Goal: Information Seeking & Learning: Check status

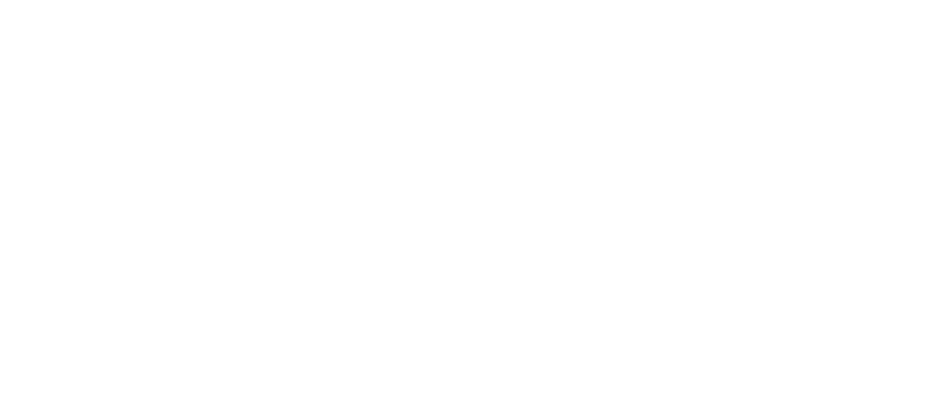
click at [826, 0] on html at bounding box center [469, 0] width 938 height 0
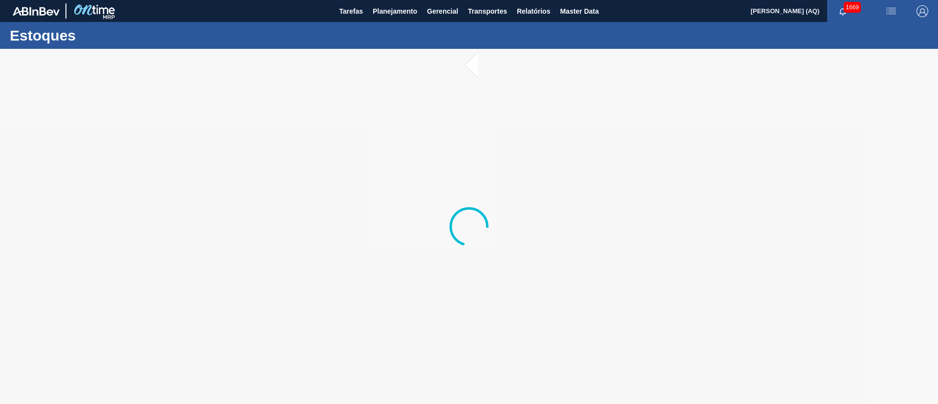
click at [850, 13] on span "button" at bounding box center [842, 11] width 23 height 8
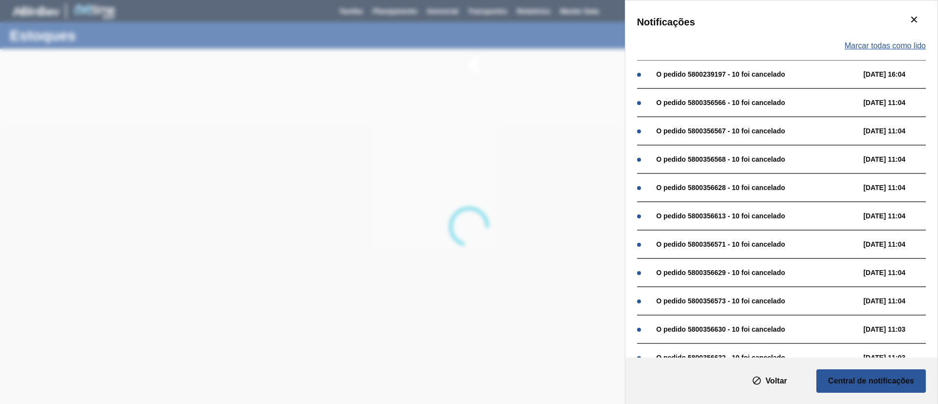
click at [890, 46] on span "Marcar todas como lido" at bounding box center [884, 46] width 81 height 9
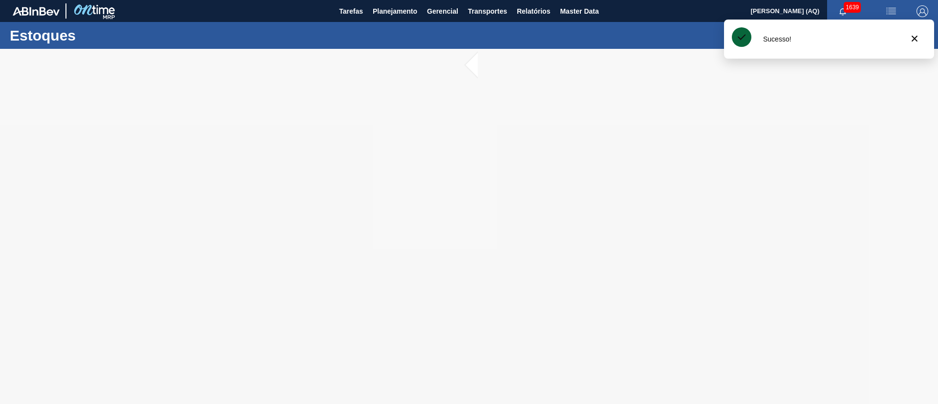
click at [910, 22] on div "Sucesso!" at bounding box center [829, 39] width 210 height 39
click at [797, 117] on div at bounding box center [469, 226] width 938 height 355
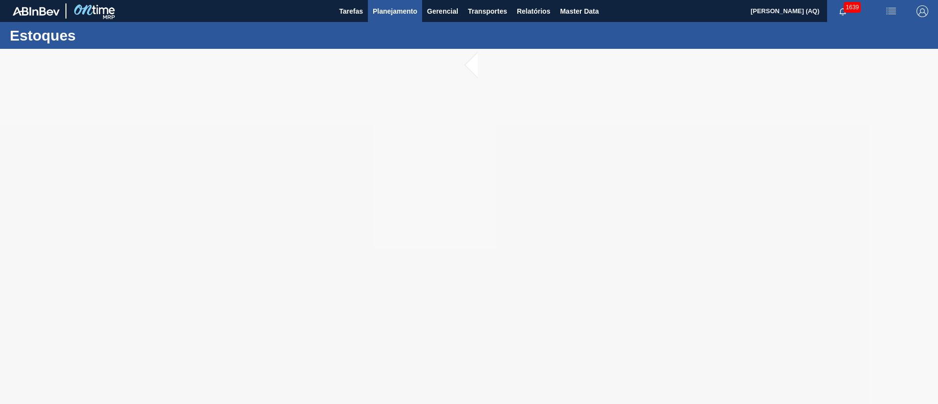
click at [397, 17] on button "Planejamento" at bounding box center [395, 11] width 54 height 22
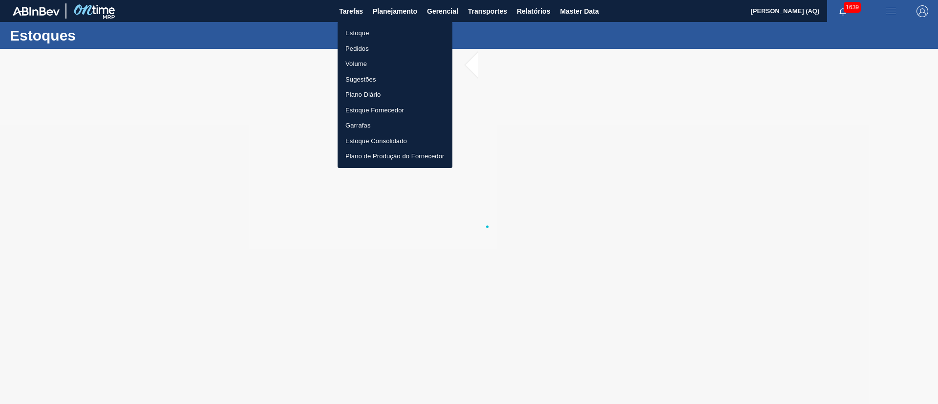
click at [365, 32] on li "Estoque" at bounding box center [394, 33] width 115 height 16
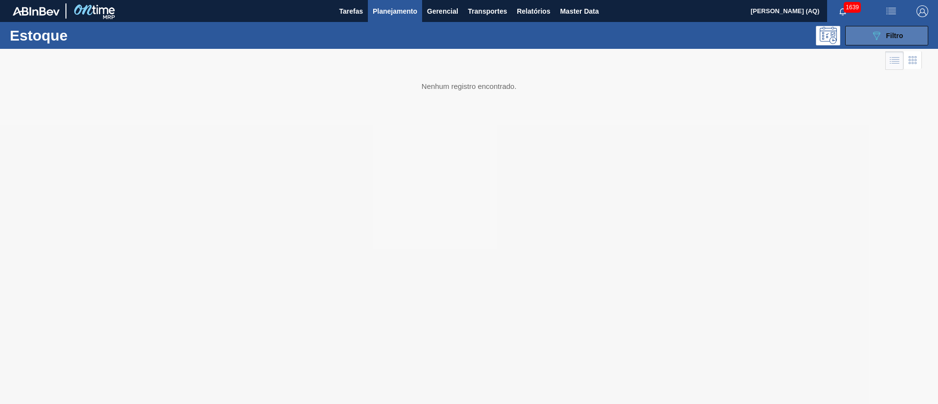
click at [879, 37] on icon "089F7B8B-B2A5-4AFE-B5C0-19BA573D28AC" at bounding box center [876, 36] width 12 height 12
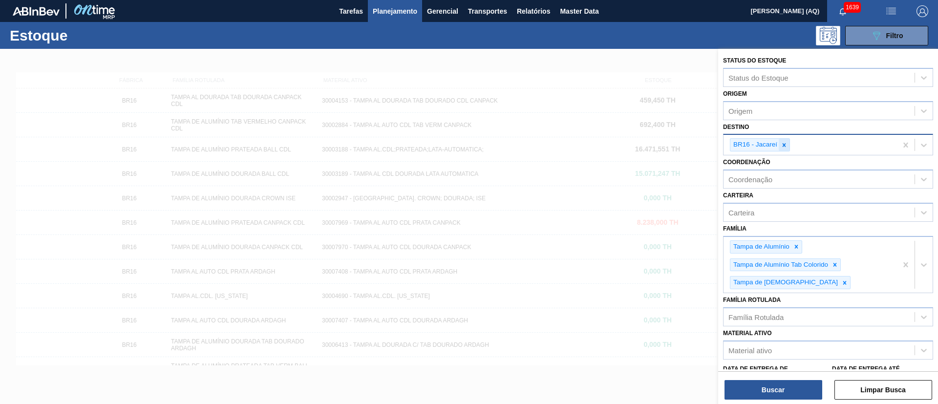
click at [783, 145] on icon at bounding box center [783, 145] width 7 height 7
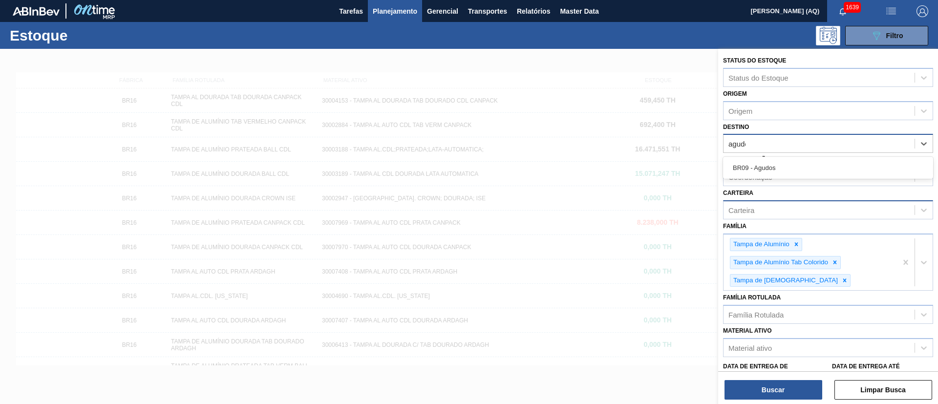
type input "agudos"
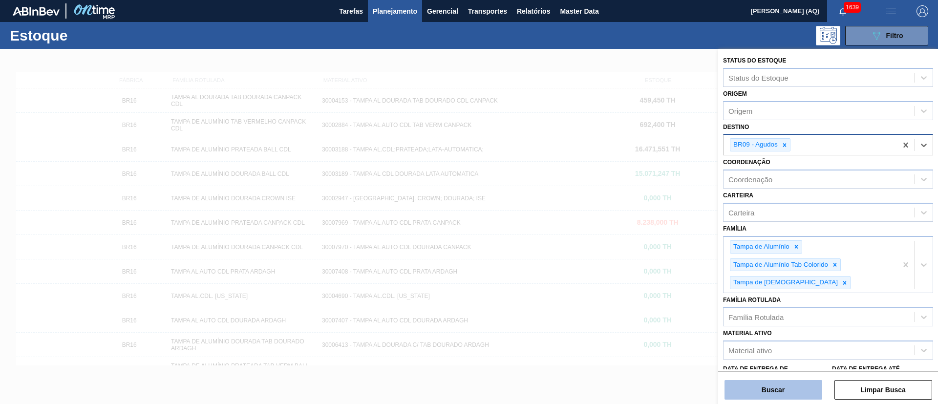
click at [813, 393] on button "Buscar" at bounding box center [773, 390] width 98 height 20
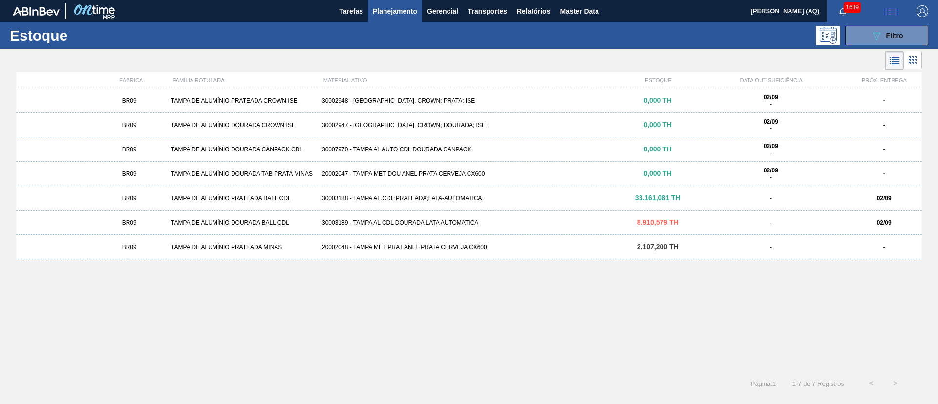
click at [645, 194] on span "33.161,081 TH" at bounding box center [657, 198] width 45 height 8
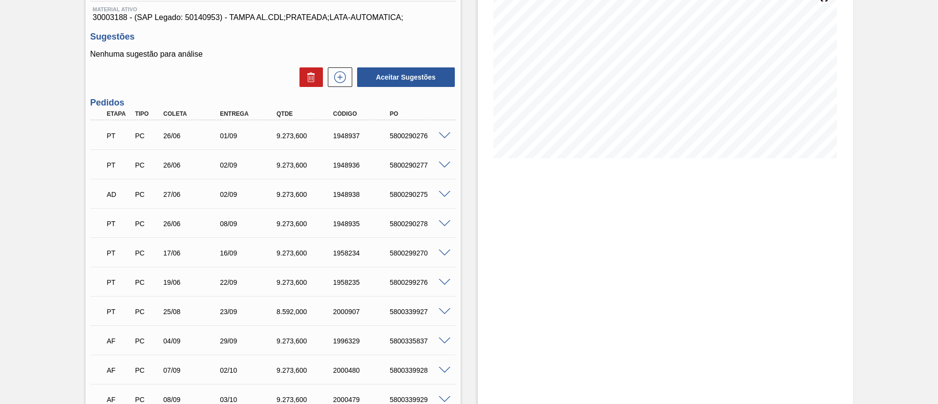
scroll to position [220, 0]
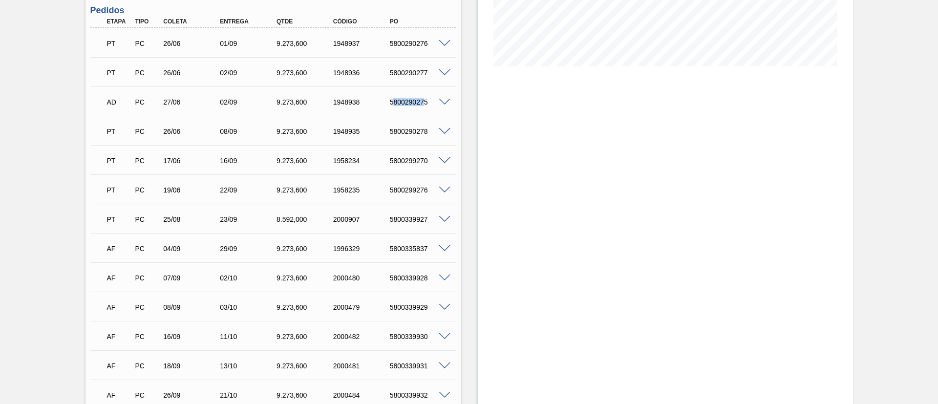
drag, startPoint x: 424, startPoint y: 101, endPoint x: 392, endPoint y: 100, distance: 32.2
click at [392, 100] on div "5800290275" at bounding box center [418, 102] width 63 height 8
drag, startPoint x: 426, startPoint y: 102, endPoint x: 381, endPoint y: 100, distance: 45.5
click at [381, 100] on div "AD PC 27/06 02/09 9.273,600 1948938 5800290275" at bounding box center [270, 101] width 339 height 20
copy div "5800290275"
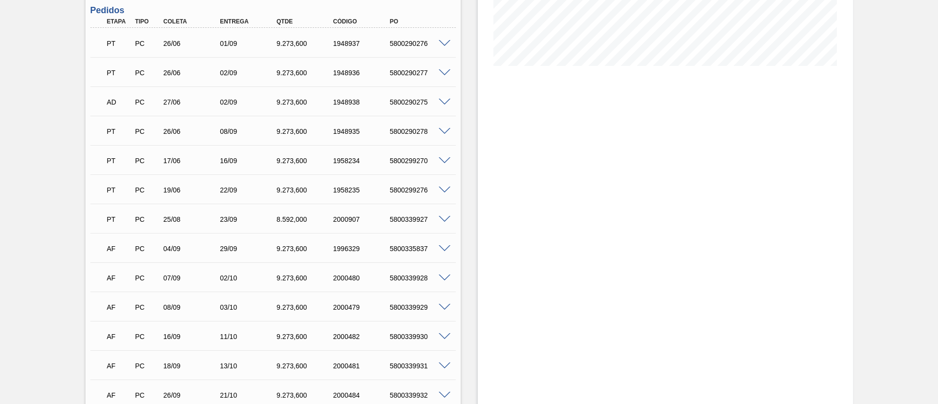
click at [577, 226] on div "Estoque De [DATE] Até [DATE] Filtro" at bounding box center [665, 305] width 375 height 953
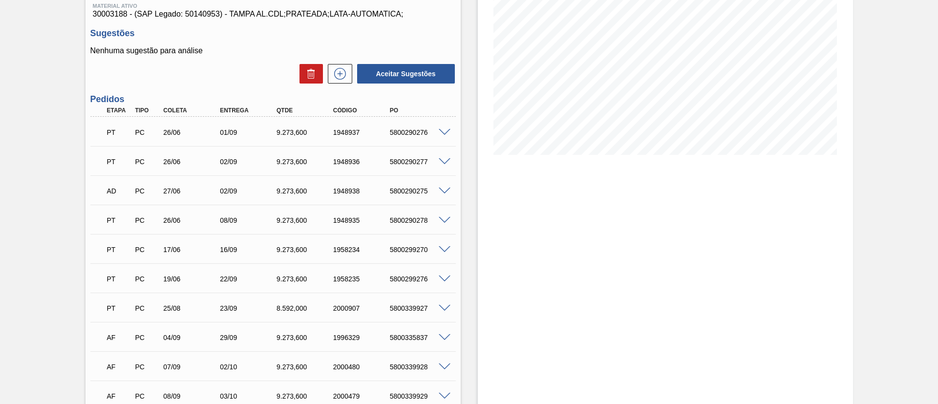
scroll to position [0, 0]
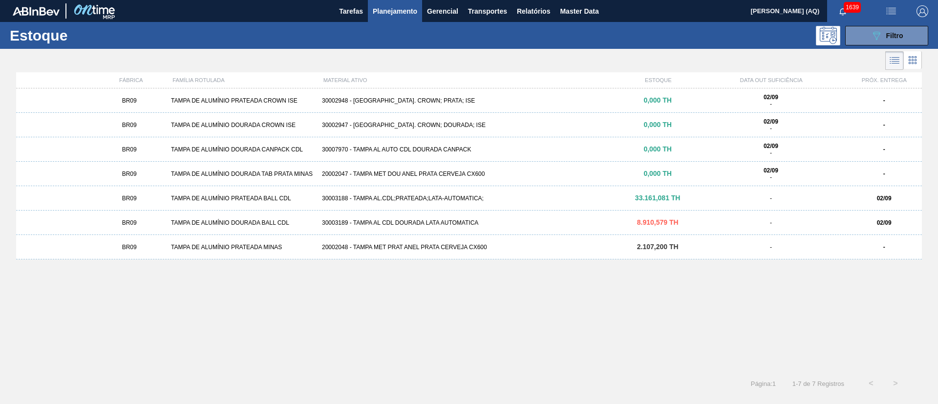
click at [630, 219] on div "8.910,579 TH" at bounding box center [657, 222] width 75 height 7
